Goal: Transaction & Acquisition: Purchase product/service

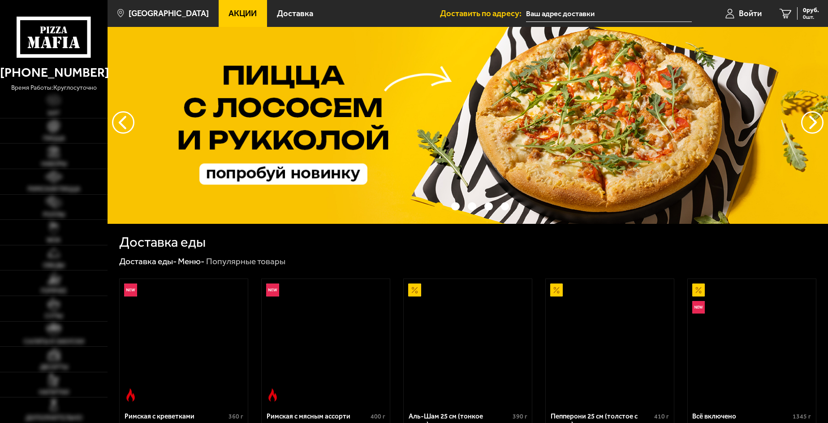
scroll to position [90, 0]
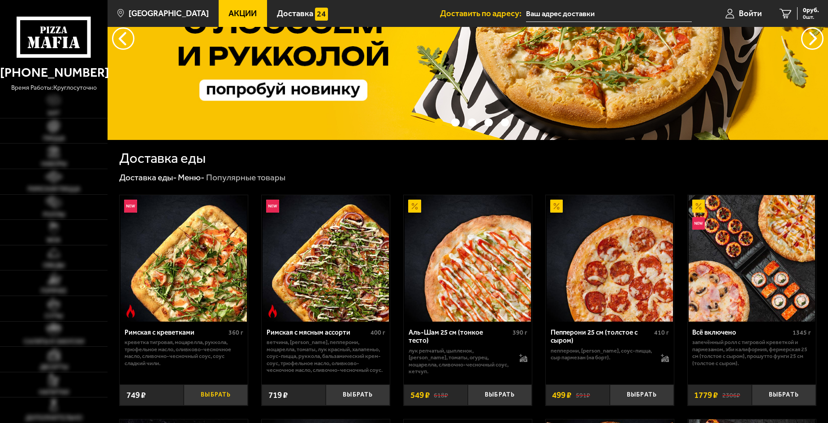
click at [230, 391] on button "Выбрать" at bounding box center [216, 394] width 64 height 21
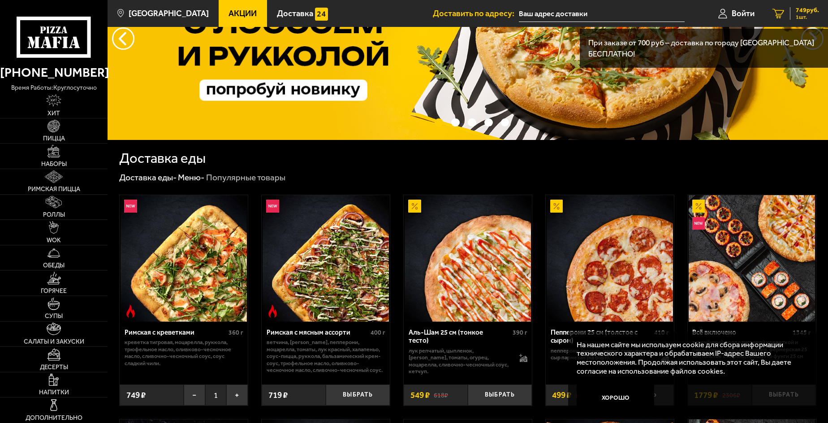
click at [791, 12] on div "749 руб. 1 шт." at bounding box center [804, 13] width 29 height 13
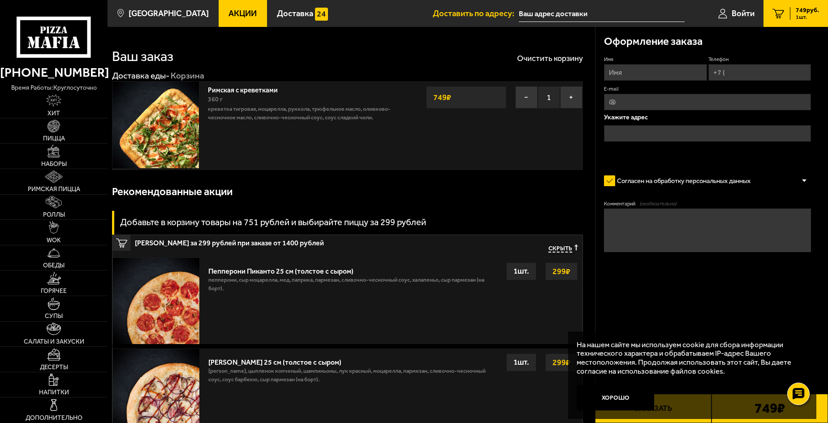
click at [654, 136] on input "text" at bounding box center [707, 133] width 207 height 17
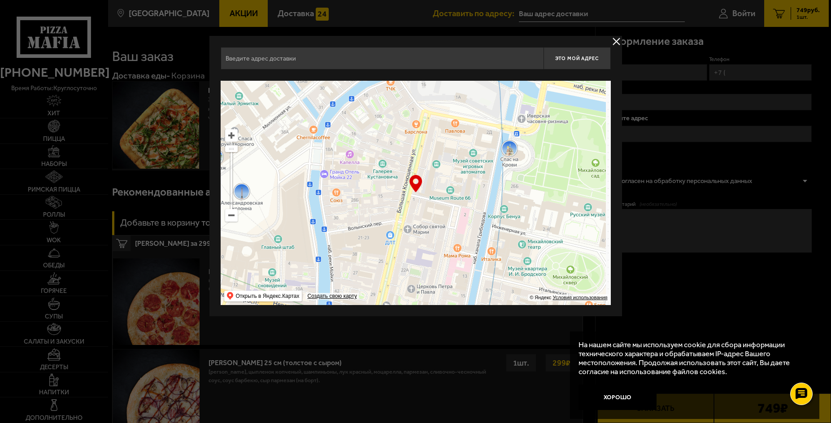
drag, startPoint x: 459, startPoint y: 193, endPoint x: 286, endPoint y: 194, distance: 172.6
click at [286, 194] on ymaps at bounding box center [416, 193] width 390 height 224
type input "[STREET_ADDRESS]"
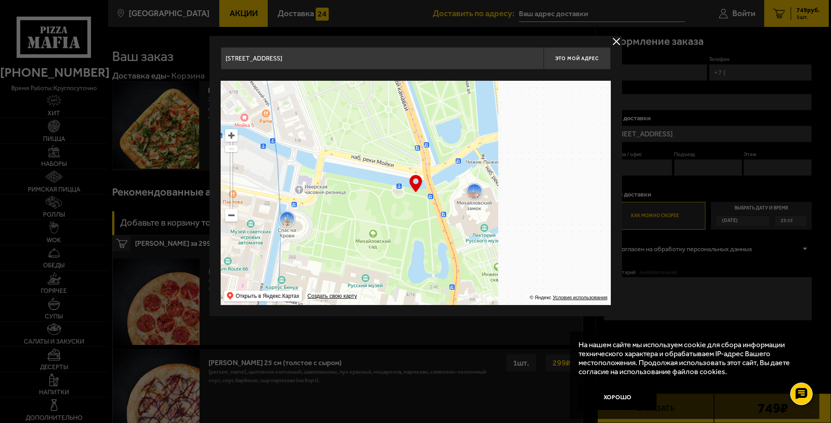
type input "[STREET_ADDRESS]"
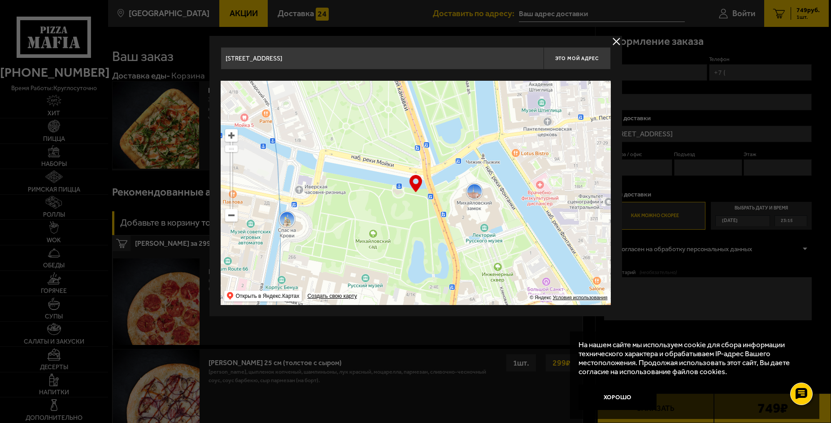
type input "[STREET_ADDRESS]"
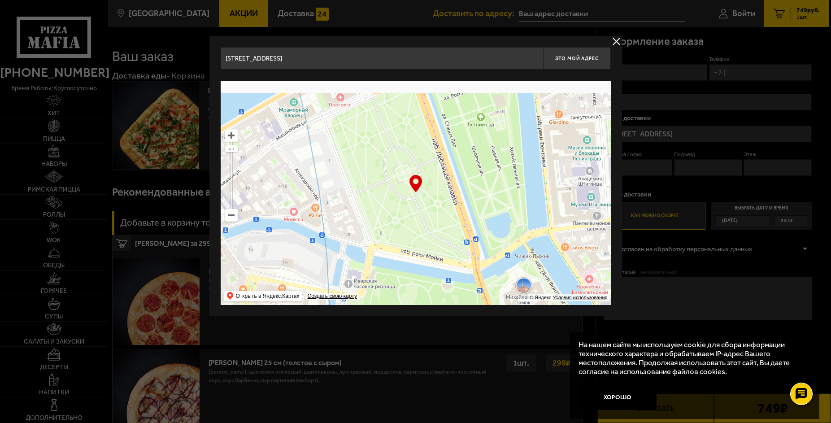
drag, startPoint x: 548, startPoint y: 192, endPoint x: 372, endPoint y: 388, distance: 263.1
click at [371, 390] on main "[GEOGRAPHIC_DATA] Все Акции Доставка Личный кабинет Акции Доставка Доставить по…" at bounding box center [468, 348] width 721 height 697
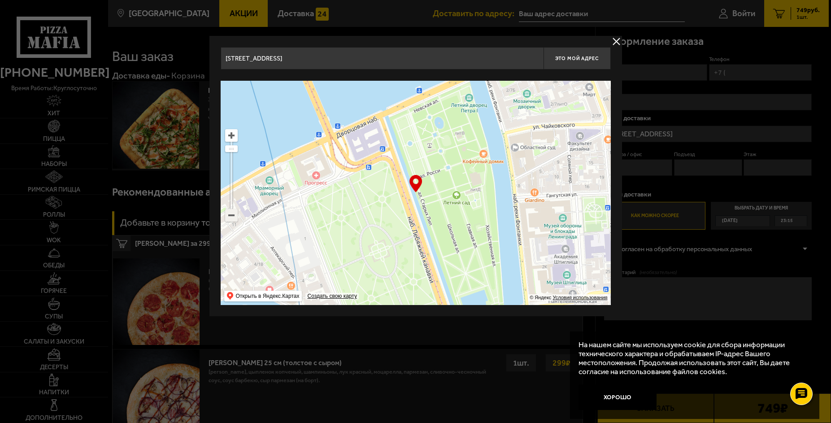
click at [228, 218] on ymaps at bounding box center [231, 215] width 12 height 12
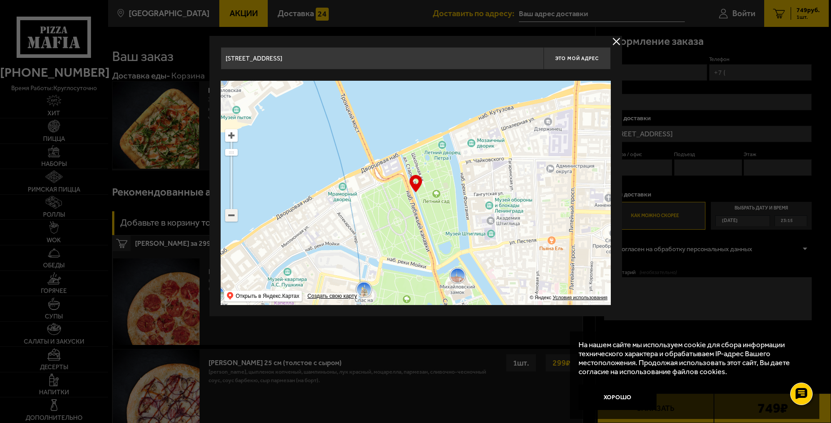
click at [228, 214] on ymaps at bounding box center [231, 215] width 12 height 12
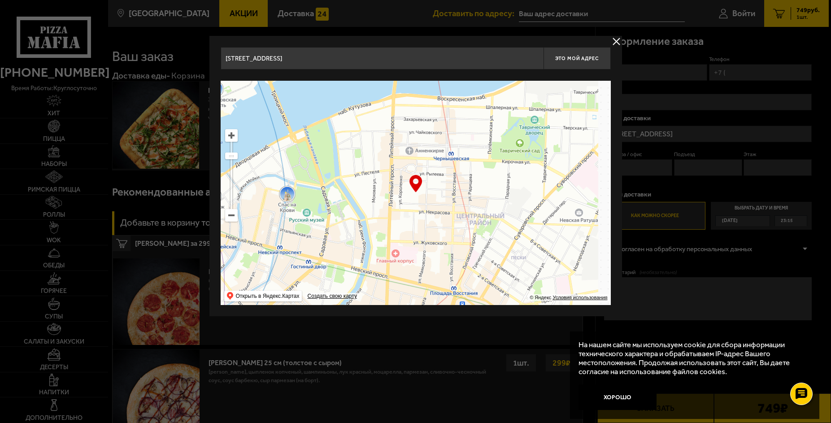
drag, startPoint x: 329, startPoint y: 177, endPoint x: 226, endPoint y: 133, distance: 112.0
click at [226, 133] on ymaps "… © Яндекс Условия использования Открыть в Яндекс.Картах Создать свою карту" at bounding box center [416, 193] width 390 height 224
type input "[PERSON_NAME][STREET_ADDRESS]"
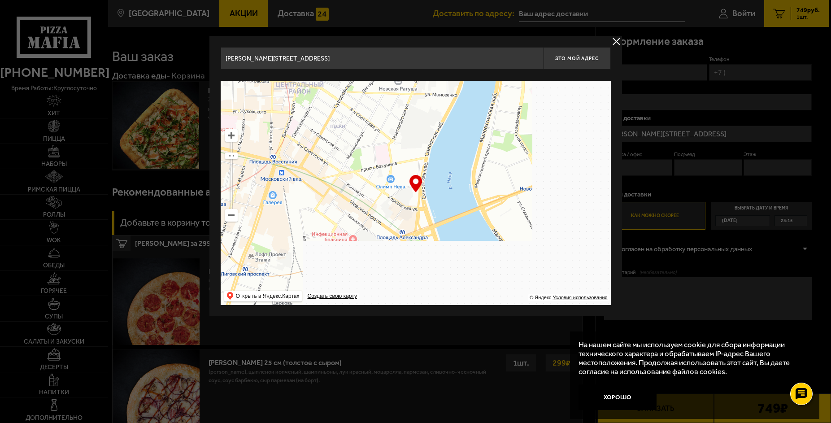
type input "[STREET_ADDRESS]"
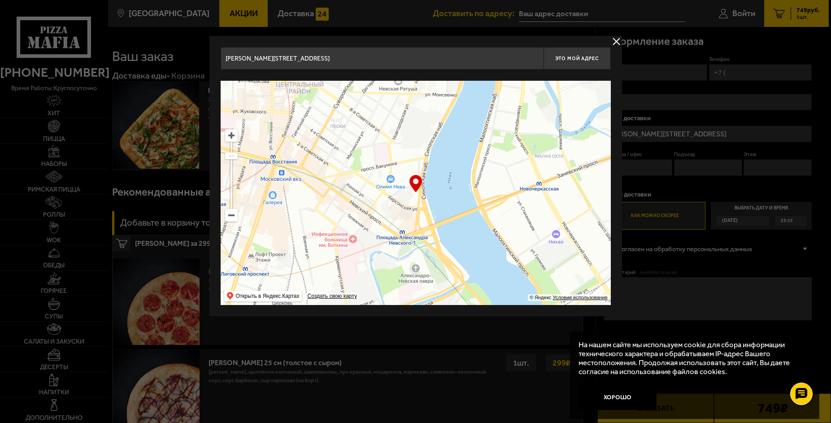
type input "[STREET_ADDRESS]"
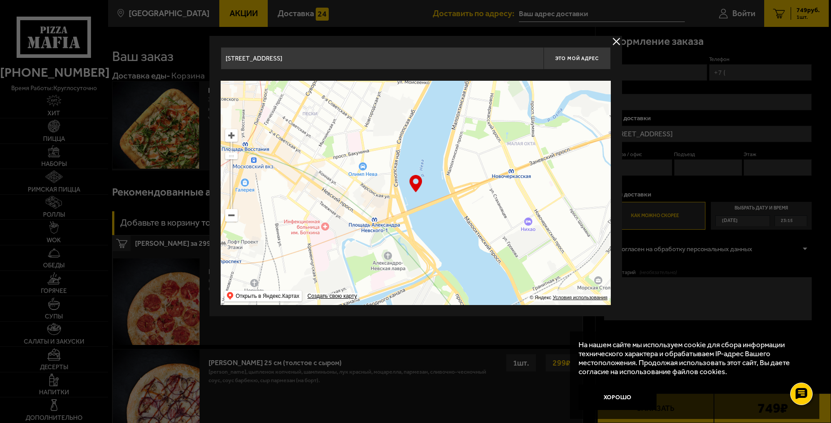
drag, startPoint x: 523, startPoint y: 233, endPoint x: 303, endPoint y: 104, distance: 254.5
click at [303, 104] on ymaps at bounding box center [416, 193] width 390 height 224
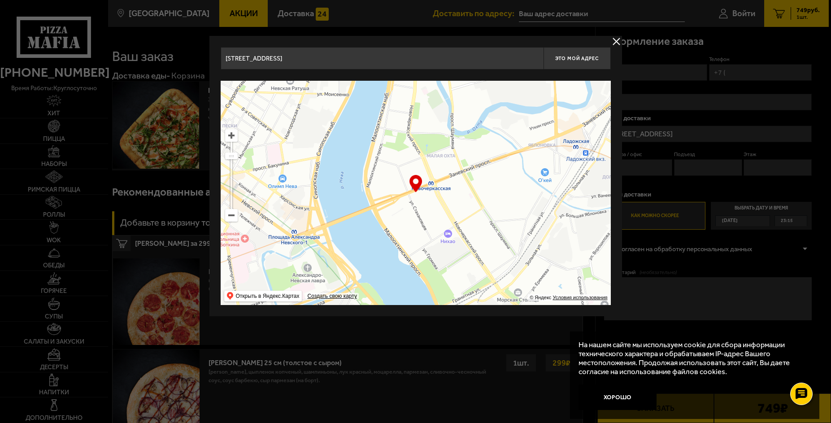
type input "[STREET_ADDRESS]"
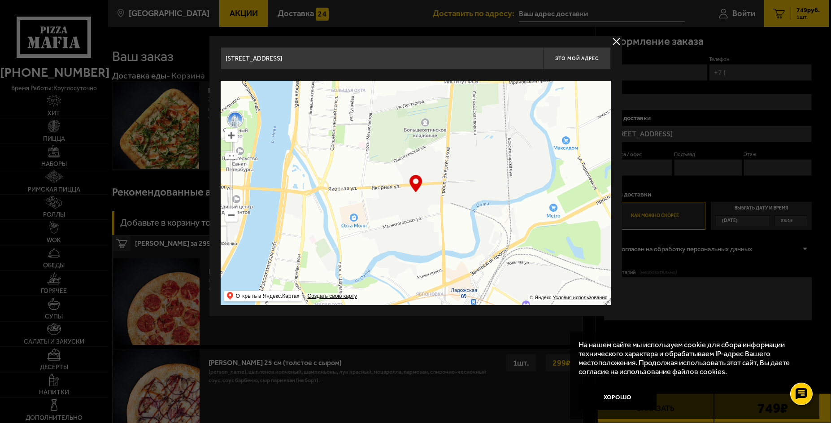
drag, startPoint x: 519, startPoint y: 119, endPoint x: 397, endPoint y: 281, distance: 203.0
click at [397, 281] on ymaps at bounding box center [416, 193] width 390 height 224
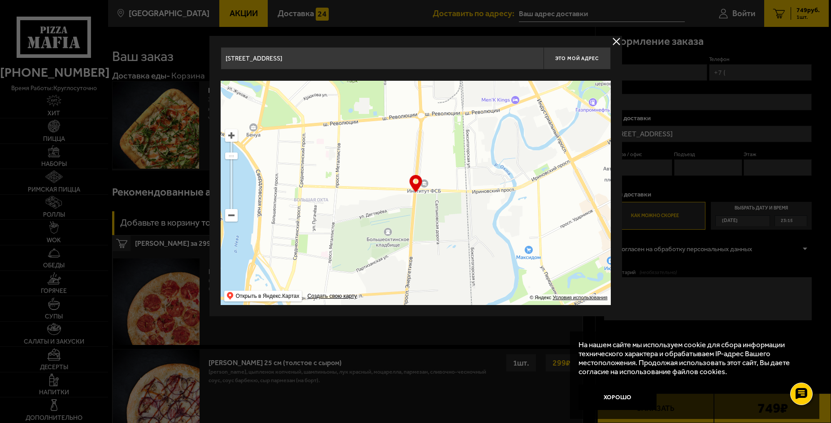
drag, startPoint x: 470, startPoint y: 181, endPoint x: 428, endPoint y: 310, distance: 135.5
click at [428, 311] on div "[STREET_ADDRESS][PERSON_NAME] Это мой адрес Найдите адрес перетащив карту … © Я…" at bounding box center [415, 176] width 412 height 280
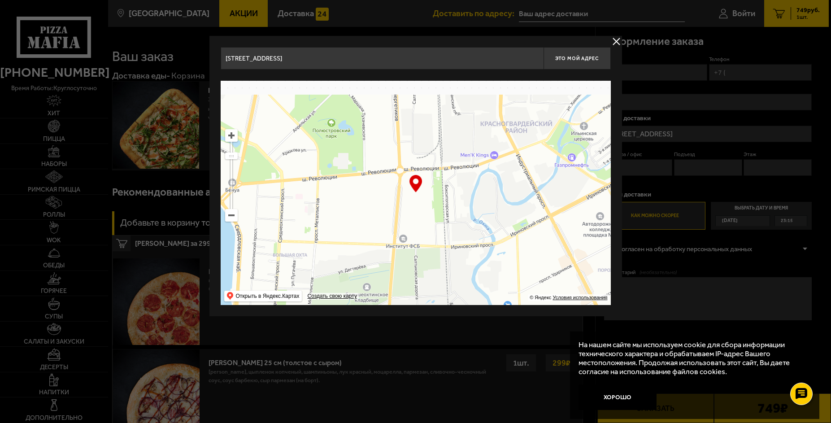
type input "[STREET_ADDRESS]"
click at [229, 140] on ymaps at bounding box center [231, 136] width 12 height 12
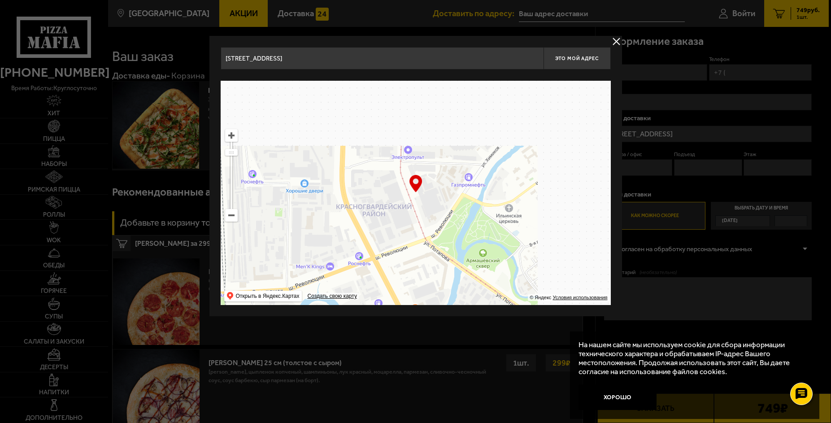
drag, startPoint x: 461, startPoint y: 139, endPoint x: 216, endPoint y: 289, distance: 286.9
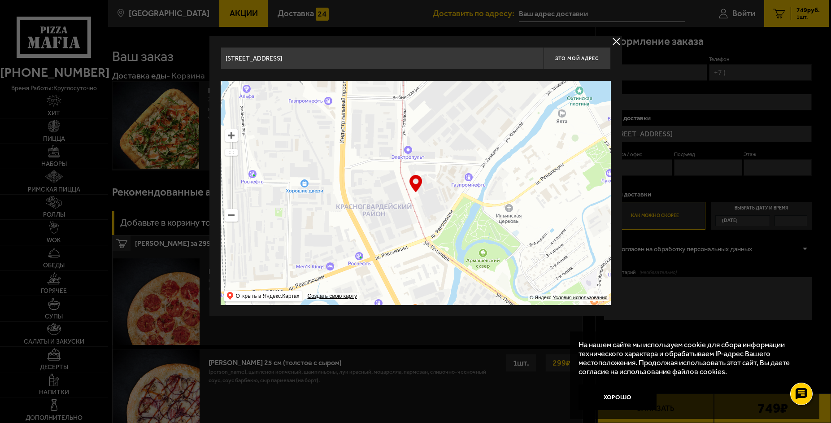
click at [216, 289] on div "[STREET_ADDRESS] Это мой адрес Найдите адрес перетащив карту … © Яндекс Условия…" at bounding box center [415, 176] width 412 height 280
type input "[STREET_ADDRESS]"
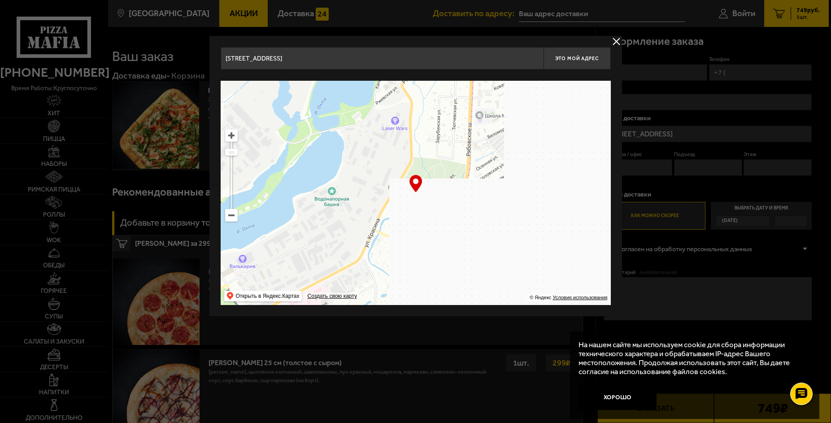
drag, startPoint x: 553, startPoint y: 154, endPoint x: 184, endPoint y: 299, distance: 396.3
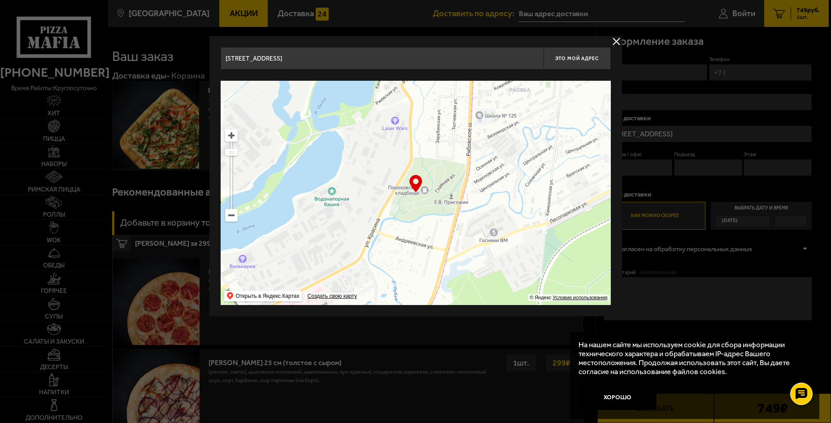
click at [184, 299] on main "[GEOGRAPHIC_DATA] Все Акции Доставка Личный кабинет Акции Доставка Доставить по…" at bounding box center [468, 348] width 721 height 697
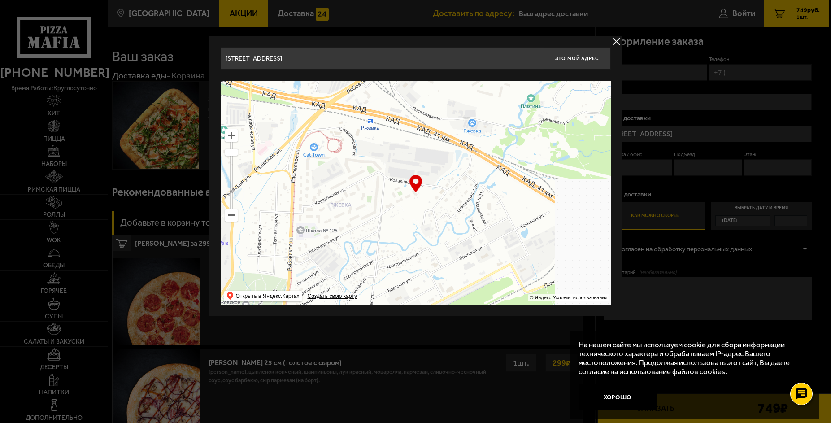
drag, startPoint x: 519, startPoint y: 159, endPoint x: 364, endPoint y: 238, distance: 174.2
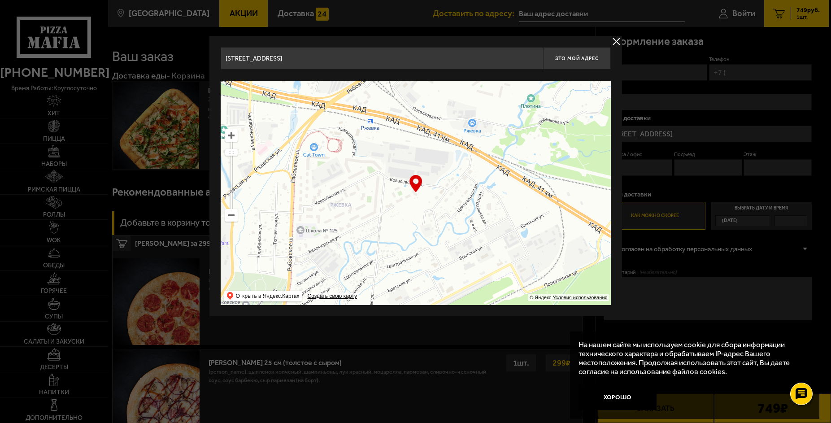
click at [364, 238] on ymaps at bounding box center [416, 193] width 390 height 224
type input "[PERSON_NAME][STREET_ADDRESS]"
click at [229, 139] on ymaps at bounding box center [231, 136] width 12 height 12
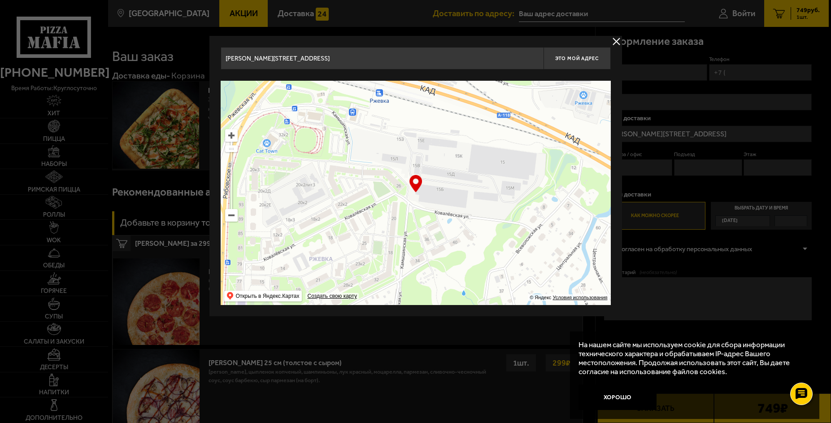
type input "[STREET_ADDRESS]"
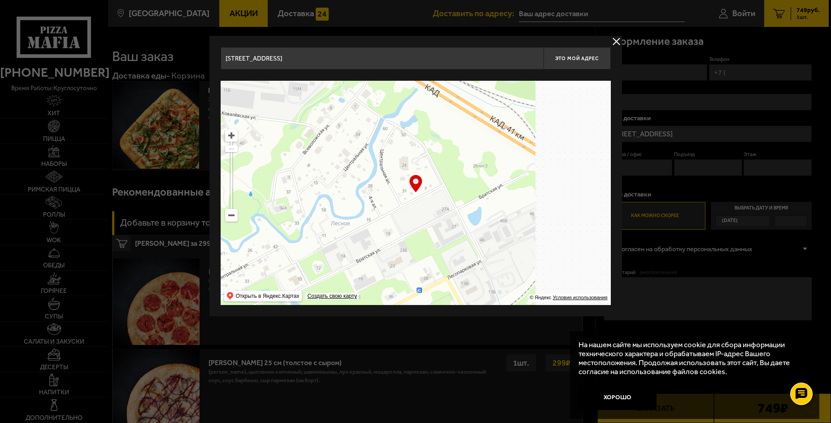
drag, startPoint x: 368, startPoint y: 144, endPoint x: 210, endPoint y: 87, distance: 168.3
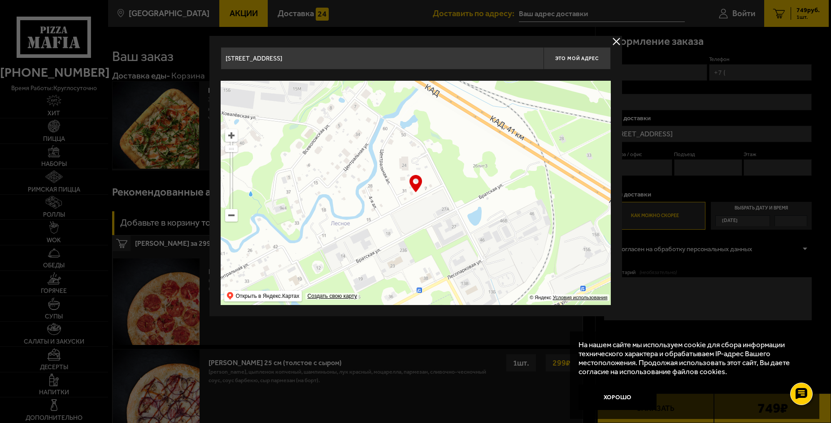
click at [210, 87] on div "[STREET_ADDRESS] Это мой адрес Найдите адрес перетащив карту … © Яндекс Условия…" at bounding box center [415, 176] width 412 height 280
type input "[STREET_ADDRESS]"
type input "СНТ Лесное, [STREET_ADDRESS]"
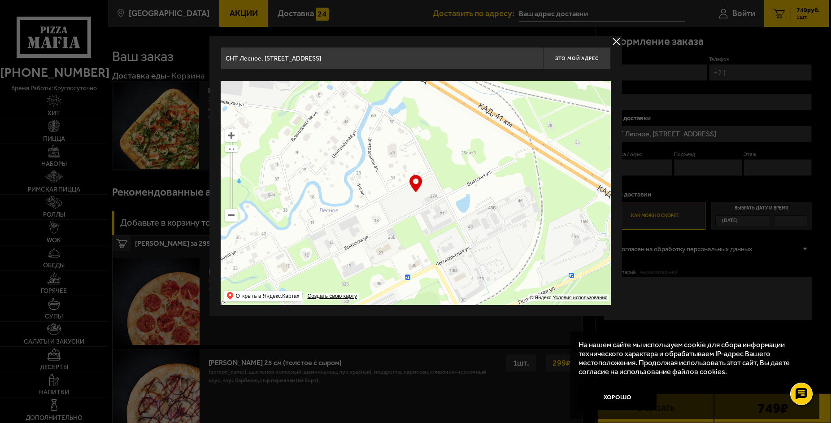
type input "[STREET_ADDRESS]"
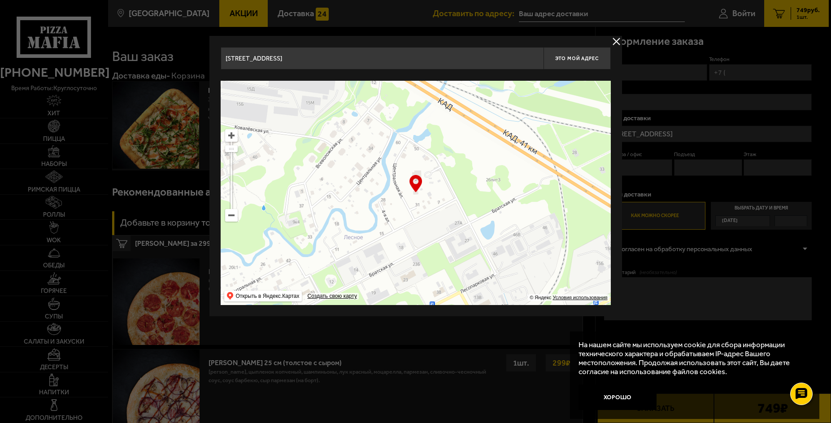
drag, startPoint x: 454, startPoint y: 225, endPoint x: 467, endPoint y: 238, distance: 19.0
click at [467, 238] on ymaps at bounding box center [416, 193] width 390 height 224
type input "СНТ Лесное, [STREET_ADDRESS]"
click at [567, 58] on span "Это мой адрес" at bounding box center [576, 59] width 43 height 6
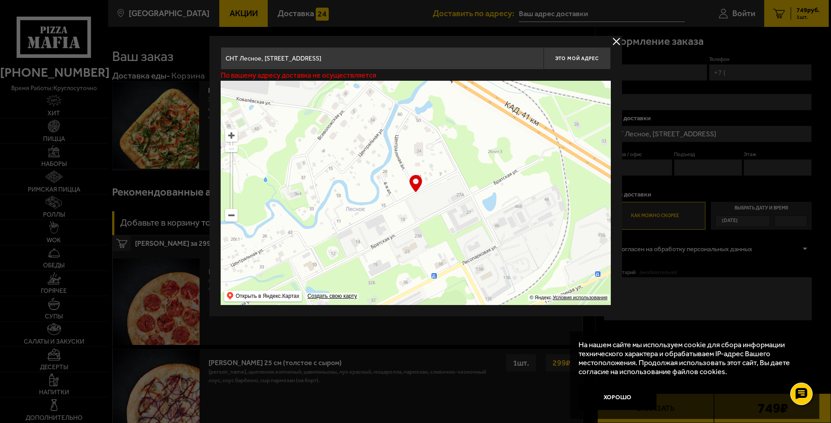
drag, startPoint x: 463, startPoint y: 201, endPoint x: 465, endPoint y: 173, distance: 28.3
click at [465, 173] on ymaps at bounding box center [416, 193] width 390 height 224
click at [573, 65] on button "Это мой адрес" at bounding box center [576, 58] width 67 height 22
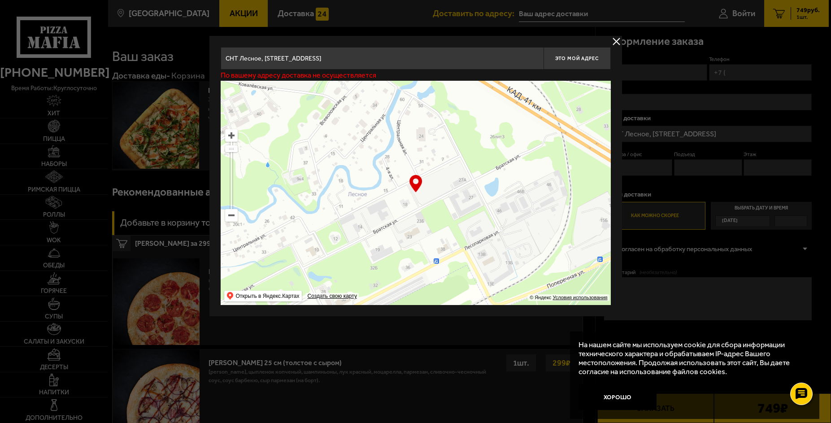
drag, startPoint x: 476, startPoint y: 197, endPoint x: 479, endPoint y: 182, distance: 15.0
click at [479, 182] on ymaps at bounding box center [416, 193] width 390 height 224
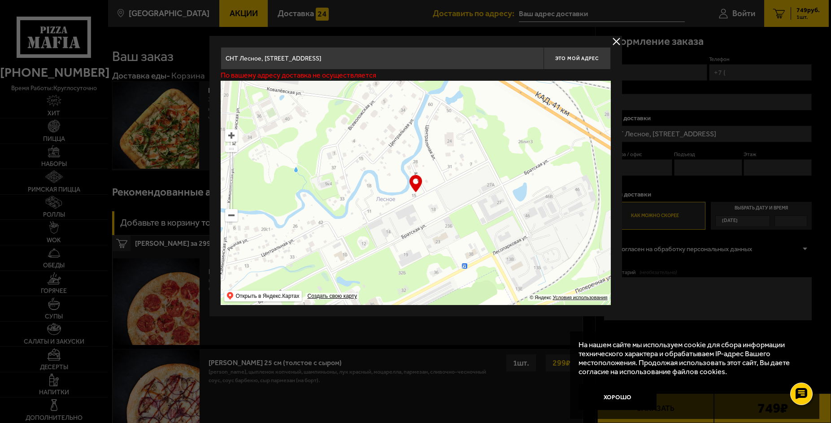
type input "СНТ Лесное, 15"
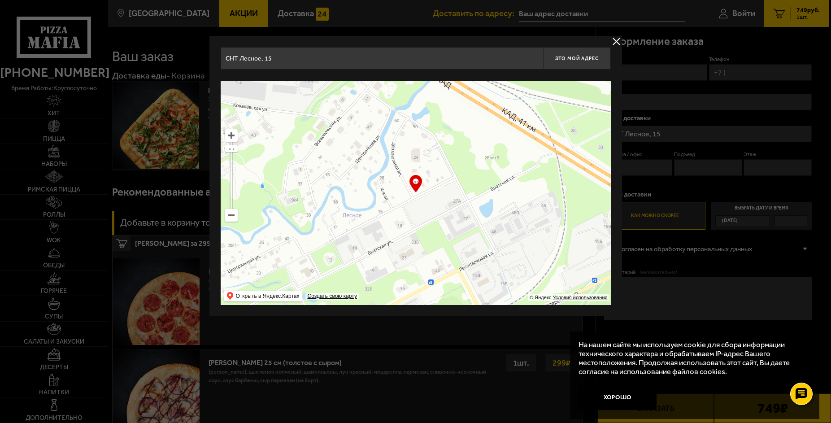
drag, startPoint x: 449, startPoint y: 195, endPoint x: 448, endPoint y: 205, distance: 9.9
click at [448, 205] on ymaps at bounding box center [416, 193] width 390 height 224
type input "СНТ Лесное, 33"
click at [571, 63] on button "Это мой адрес" at bounding box center [576, 58] width 67 height 22
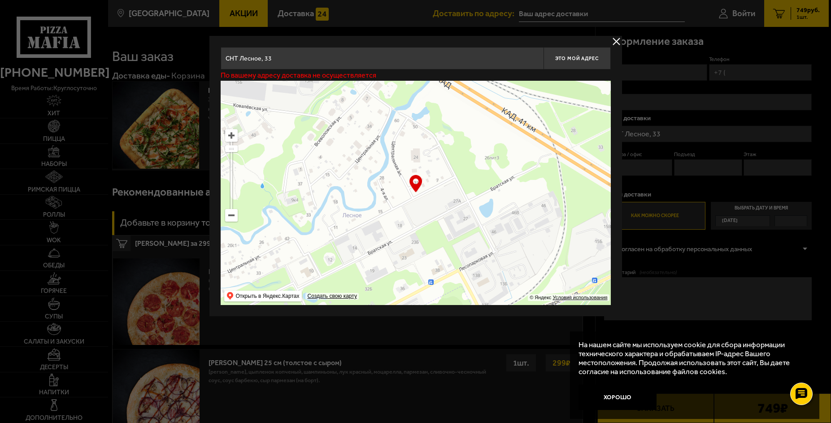
click at [606, 37] on div "[STREET_ADDRESS] Это мой адрес По вашему адресу доставка не осуществляется … © …" at bounding box center [415, 176] width 412 height 280
click at [612, 39] on button "delivery type" at bounding box center [615, 41] width 11 height 11
